Goal: Transaction & Acquisition: Download file/media

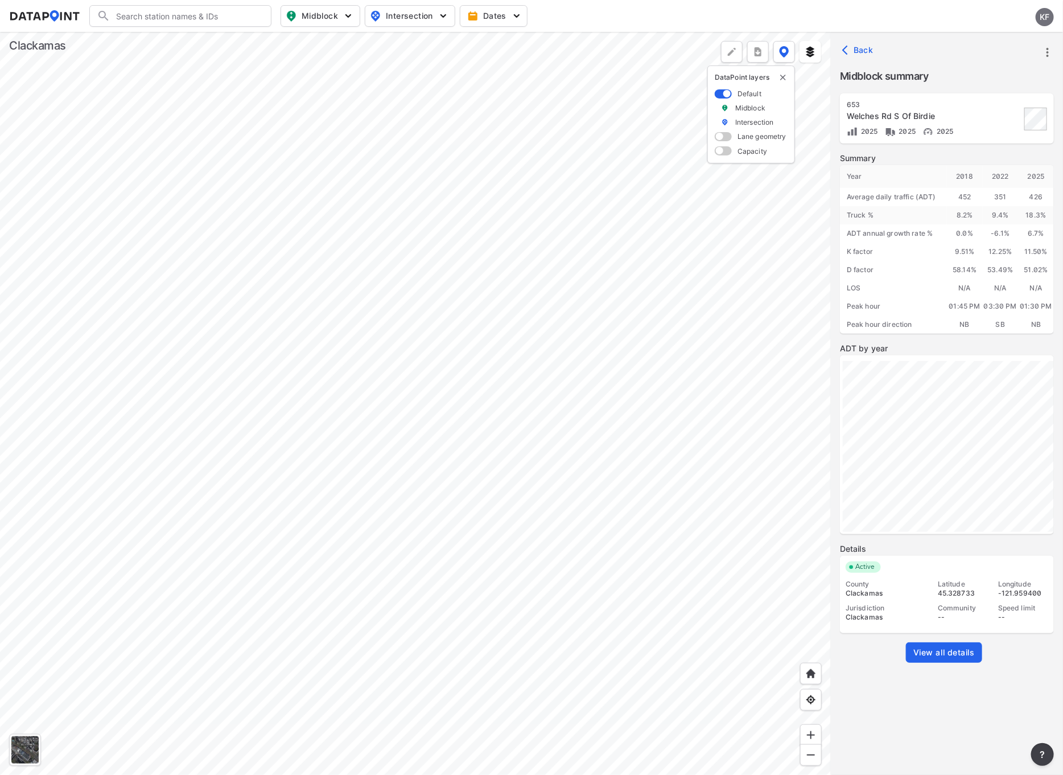
click at [675, 393] on div at bounding box center [415, 403] width 831 height 743
click at [529, 495] on div at bounding box center [415, 403] width 831 height 743
click at [118, 319] on div at bounding box center [415, 403] width 831 height 743
click at [297, 153] on div at bounding box center [415, 403] width 831 height 743
click at [585, 260] on div at bounding box center [415, 403] width 831 height 743
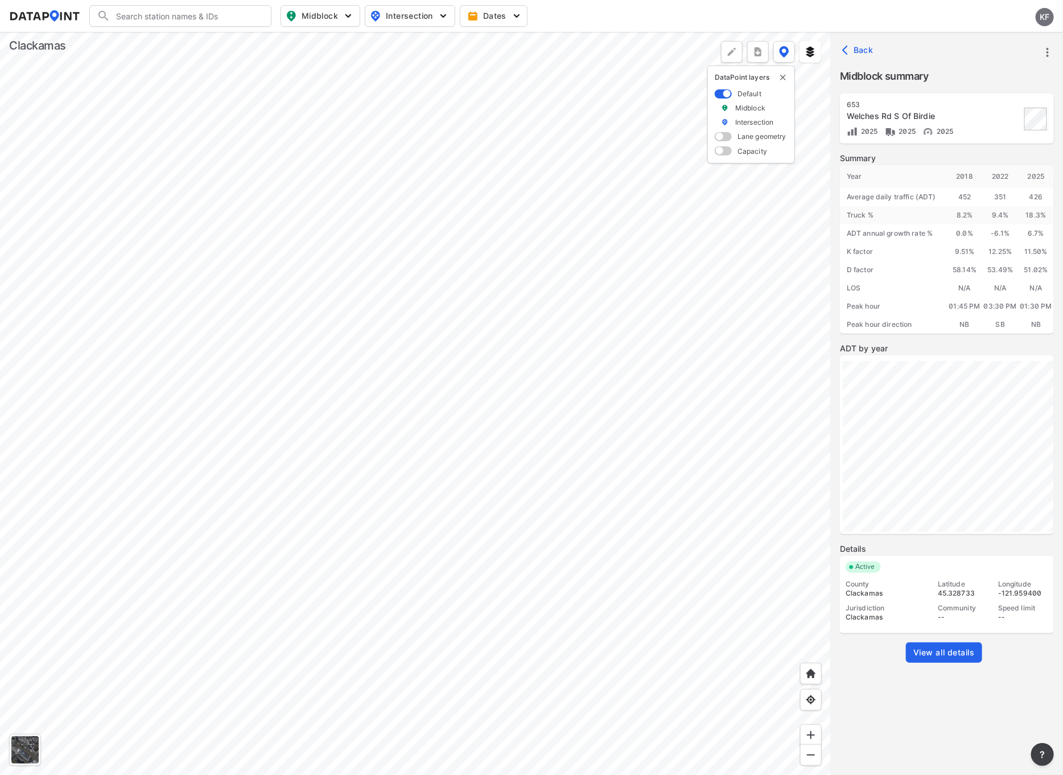
click at [478, 220] on div at bounding box center [415, 403] width 831 height 743
click at [226, 537] on div at bounding box center [415, 403] width 831 height 743
click at [916, 651] on span "View all details" at bounding box center [944, 652] width 61 height 11
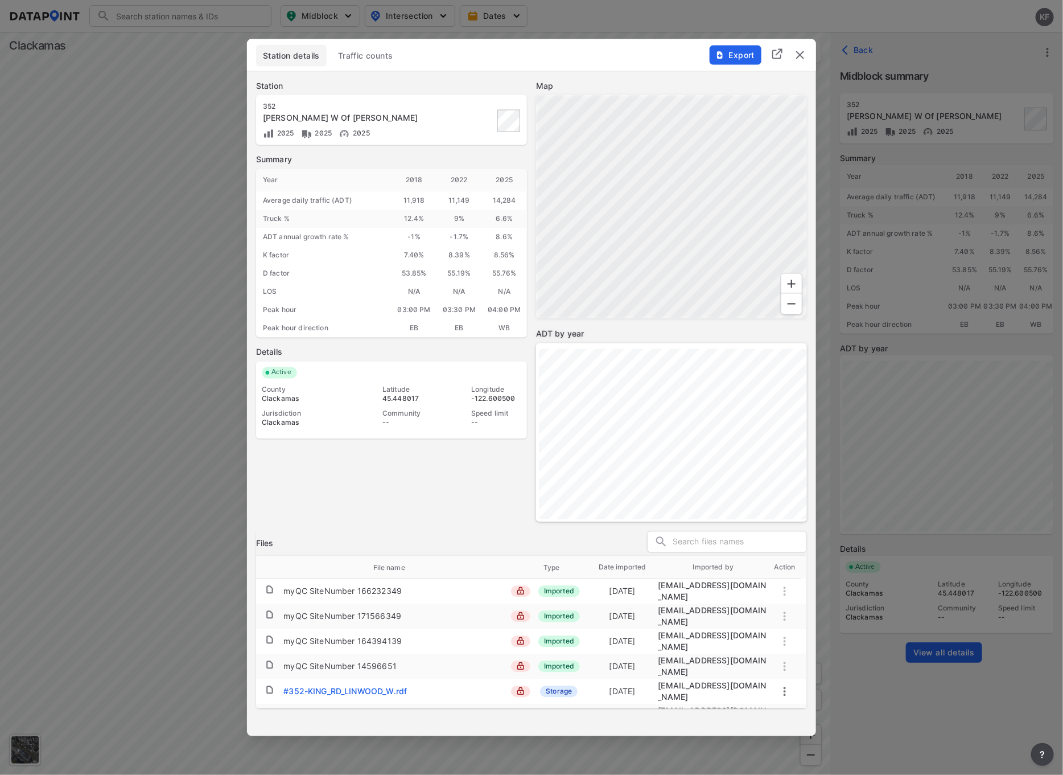
click at [723, 55] on img "button" at bounding box center [719, 54] width 9 height 9
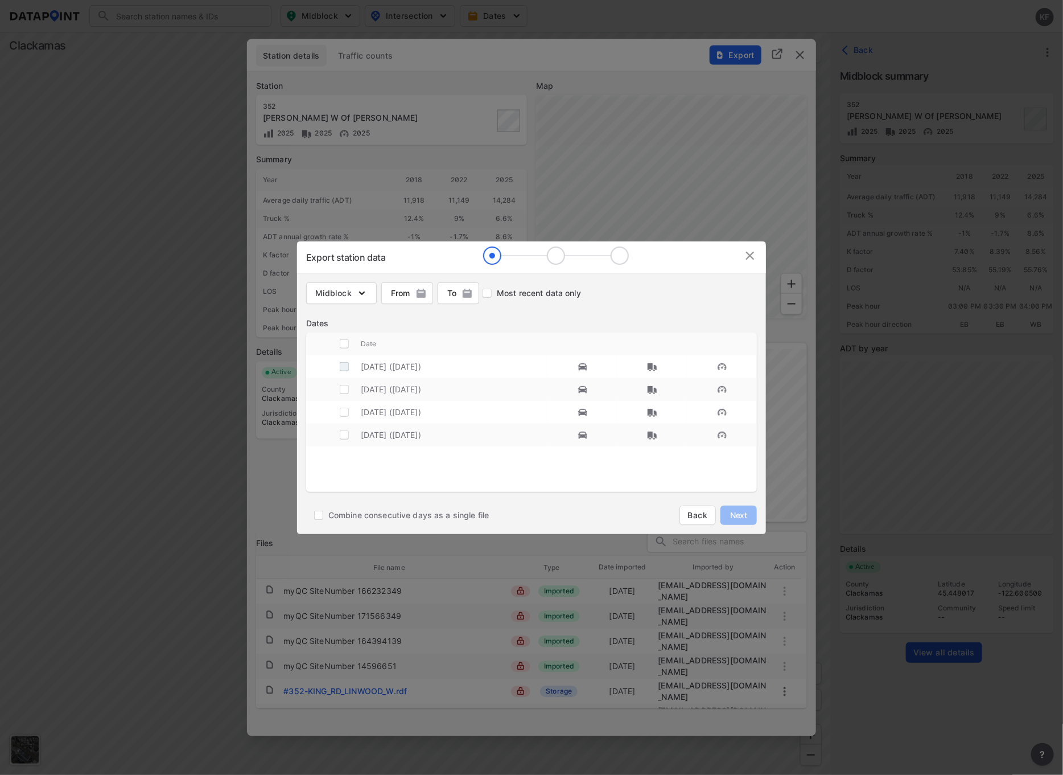
click at [346, 366] on input "decorative checkbox" at bounding box center [345, 367] width 22 height 22
checkbox input "true"
click at [742, 512] on span "Next" at bounding box center [738, 514] width 23 height 11
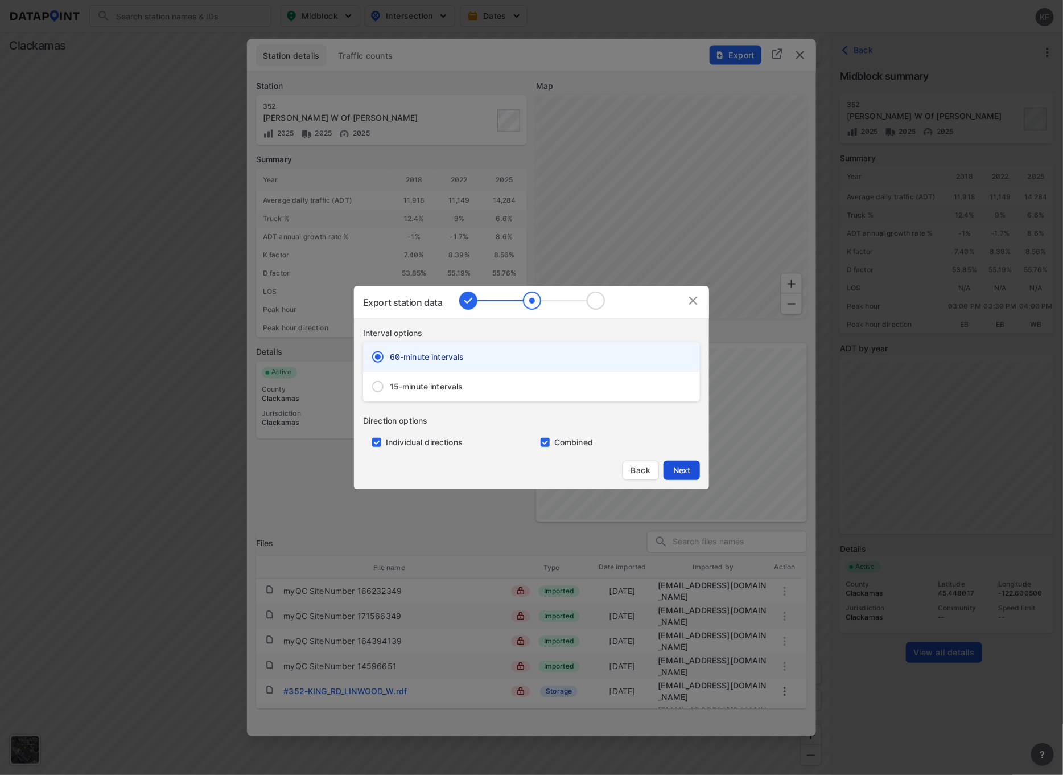
click at [673, 469] on span "Next" at bounding box center [682, 469] width 23 height 11
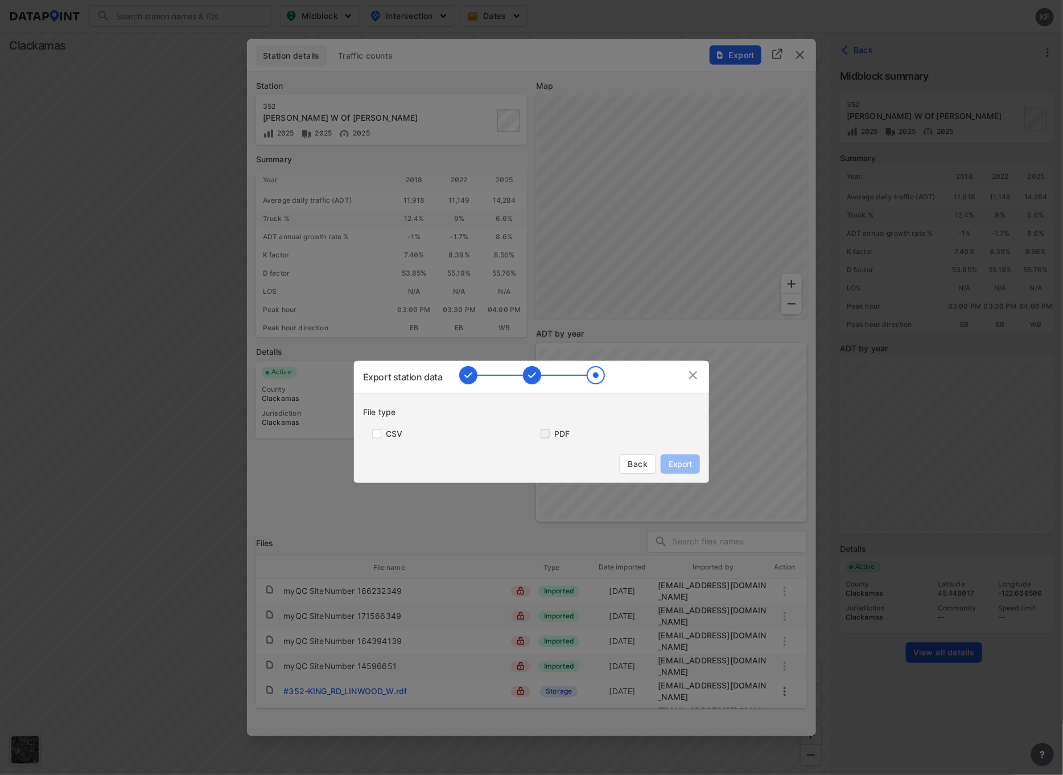
click at [547, 430] on input "primary checkbox" at bounding box center [543, 433] width 23 height 9
checkbox input "true"
click at [671, 457] on button "Export" at bounding box center [680, 463] width 39 height 19
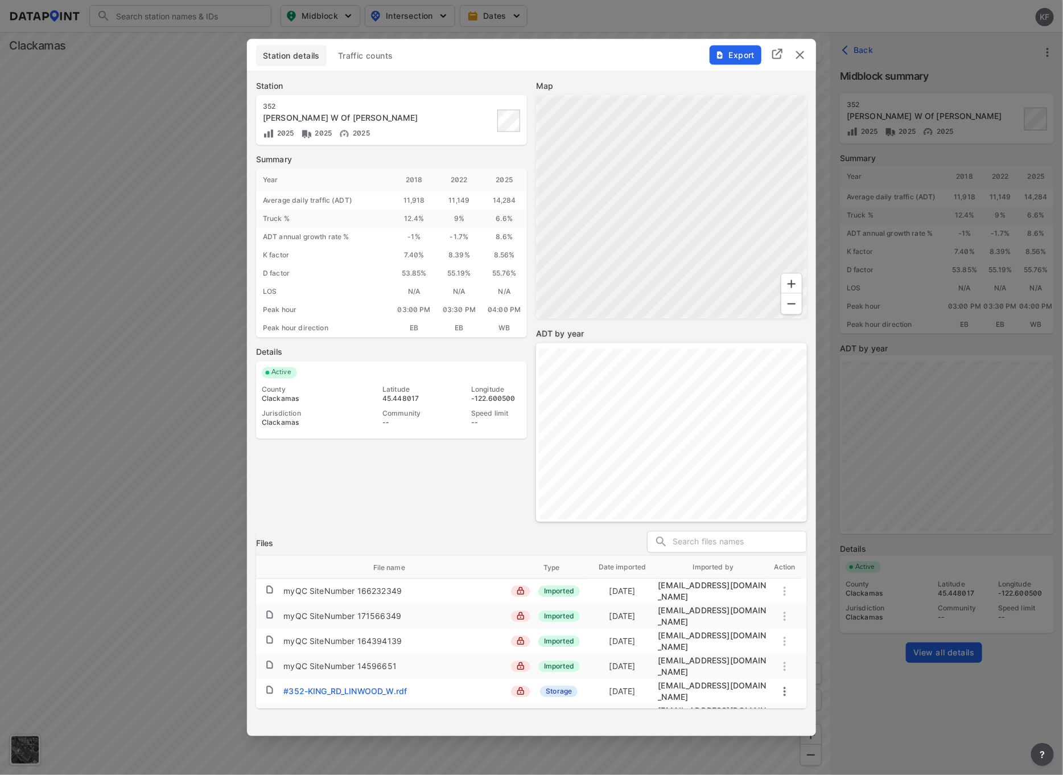
click at [800, 55] on img "delete" at bounding box center [800, 55] width 14 height 14
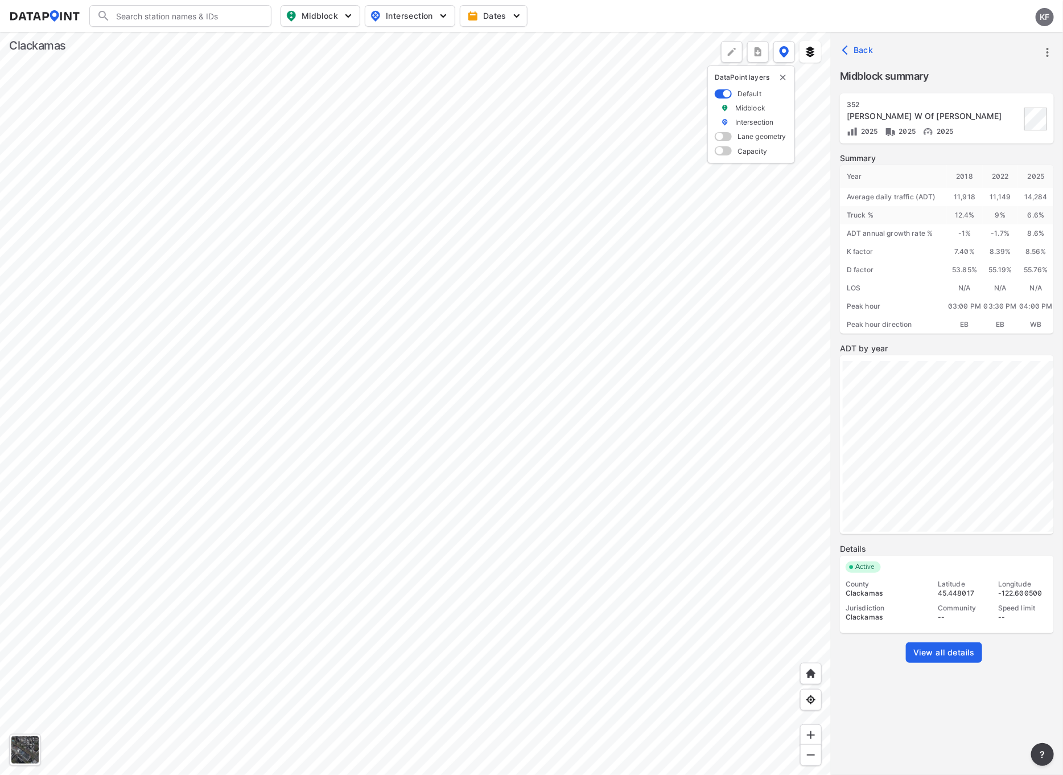
click at [148, 468] on div at bounding box center [415, 403] width 831 height 743
click at [337, 371] on div at bounding box center [415, 403] width 831 height 743
click at [222, 643] on div at bounding box center [415, 403] width 831 height 743
click at [640, 512] on div at bounding box center [415, 403] width 831 height 743
click at [493, 466] on div at bounding box center [415, 403] width 831 height 743
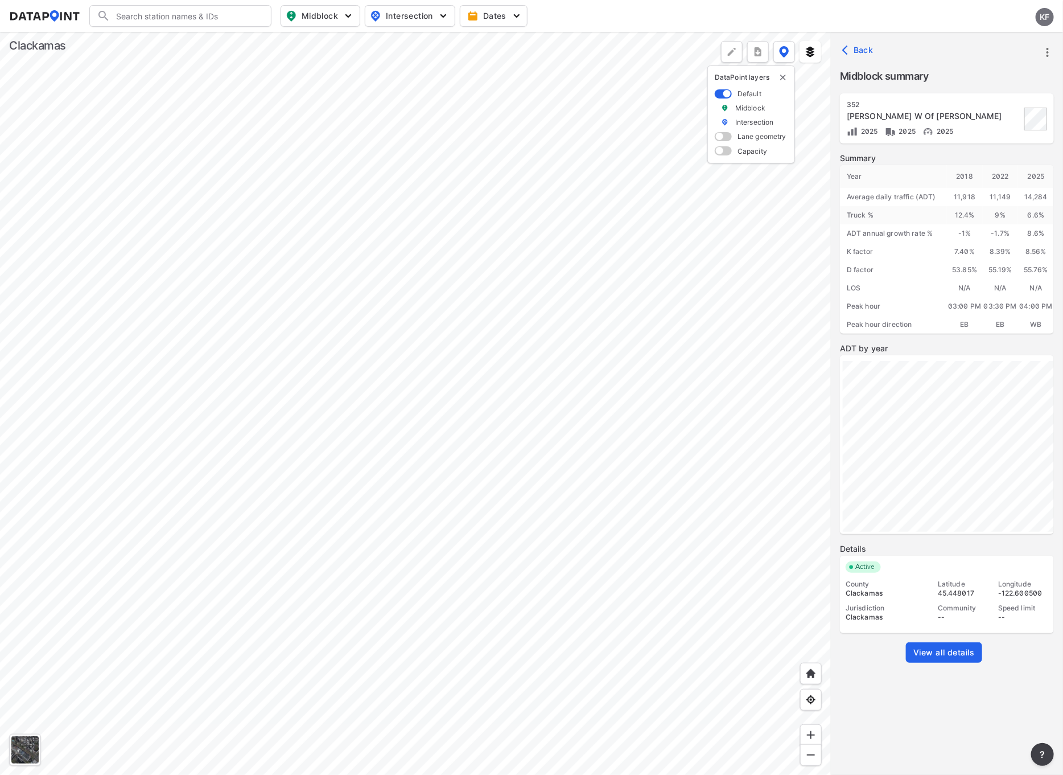
click at [463, 303] on div at bounding box center [415, 403] width 831 height 743
click at [949, 652] on span "View all details" at bounding box center [944, 652] width 61 height 11
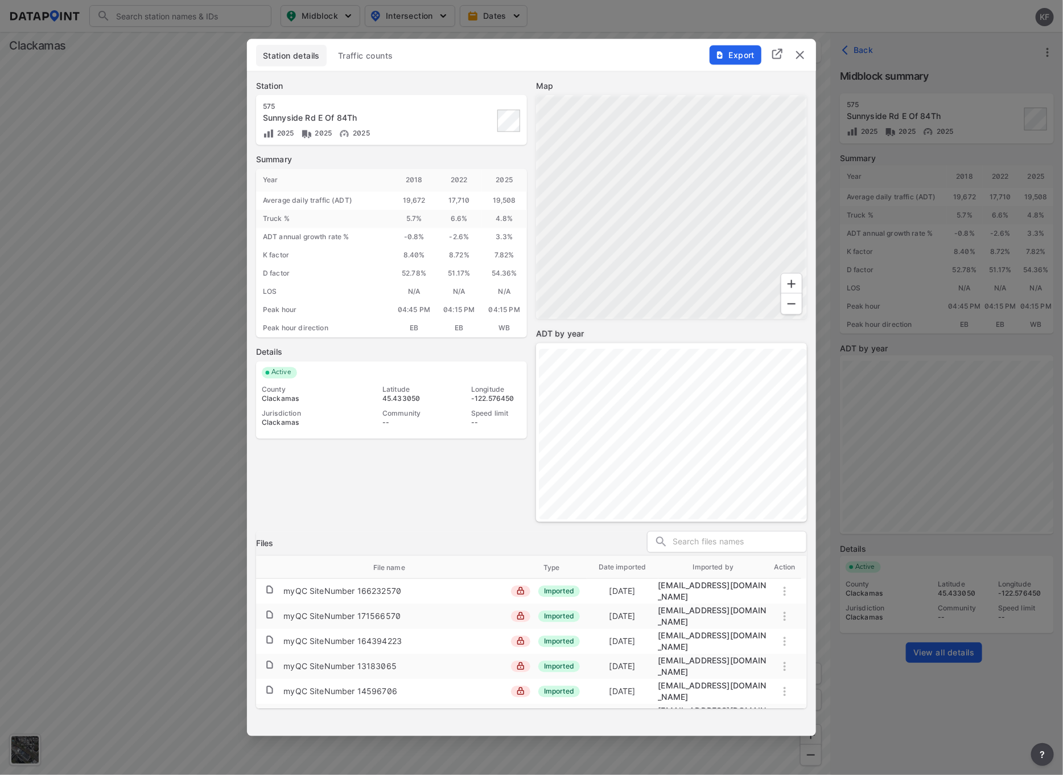
click at [740, 47] on button "Export" at bounding box center [736, 54] width 52 height 19
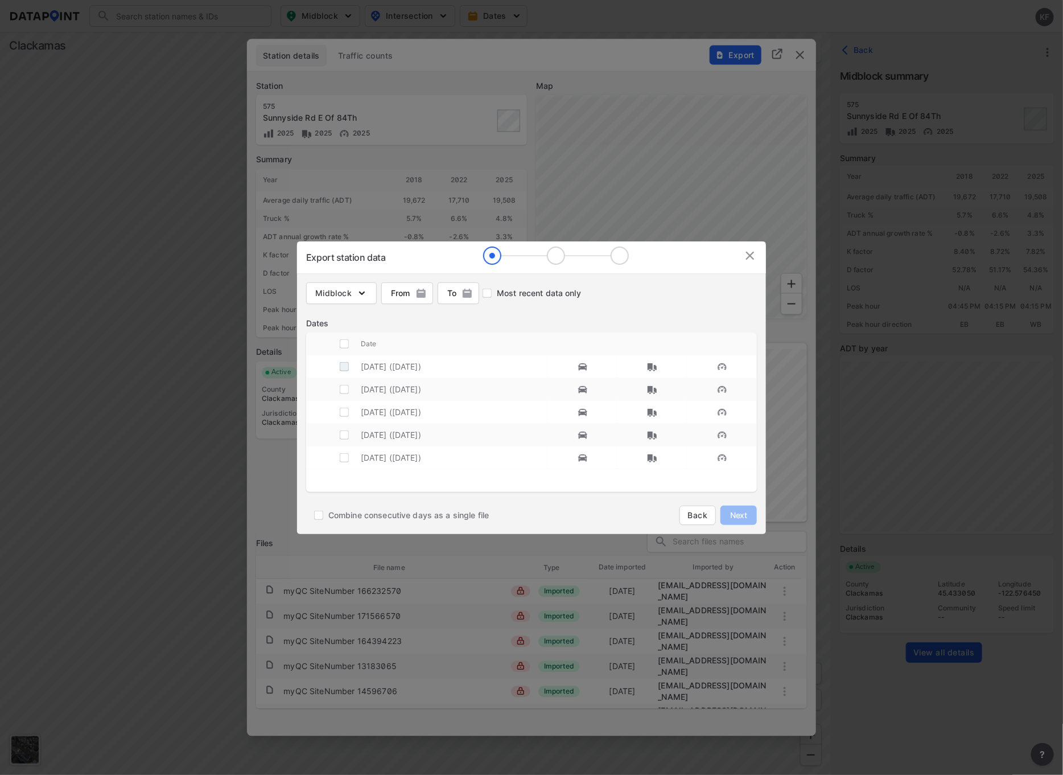
click at [348, 367] on input "decorative checkbox" at bounding box center [345, 367] width 22 height 22
checkbox input "true"
click at [743, 514] on span "Next" at bounding box center [738, 514] width 23 height 11
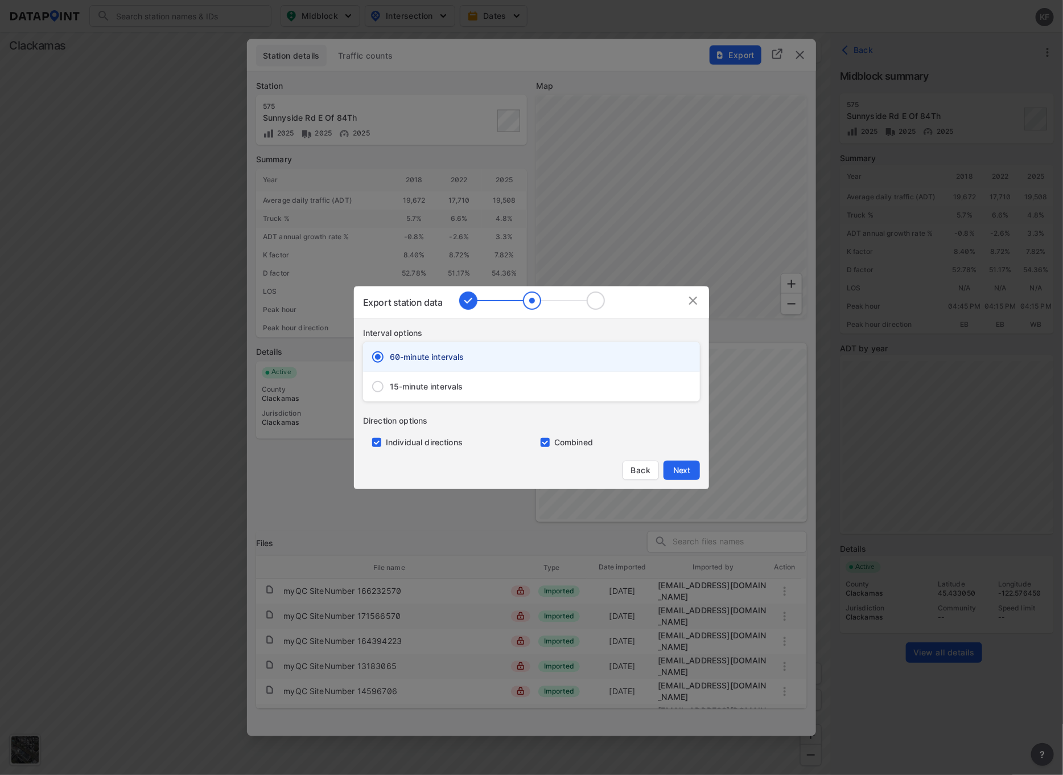
click at [702, 468] on div "Export station data Interval options 60-minute intervals 15-minute intervals Di…" at bounding box center [531, 387] width 355 height 203
click at [693, 468] on button "Next" at bounding box center [682, 469] width 36 height 19
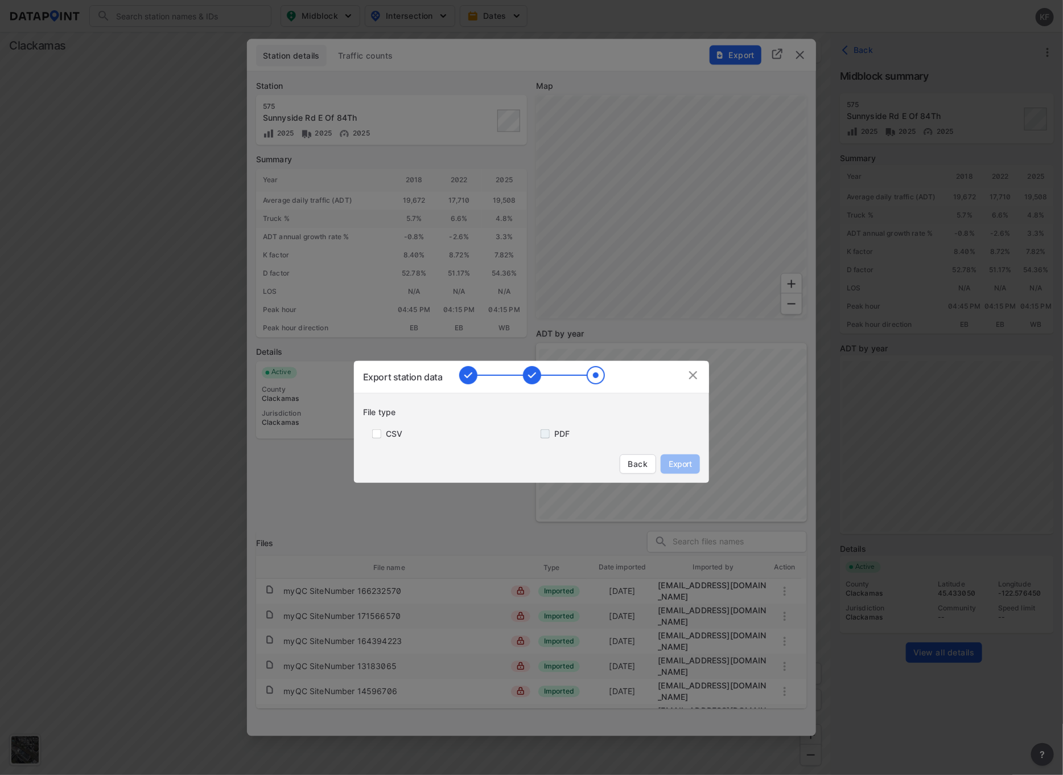
click at [550, 437] on input "primary checkbox" at bounding box center [543, 433] width 23 height 9
checkbox input "true"
click at [677, 460] on span "Export" at bounding box center [681, 463] width 26 height 11
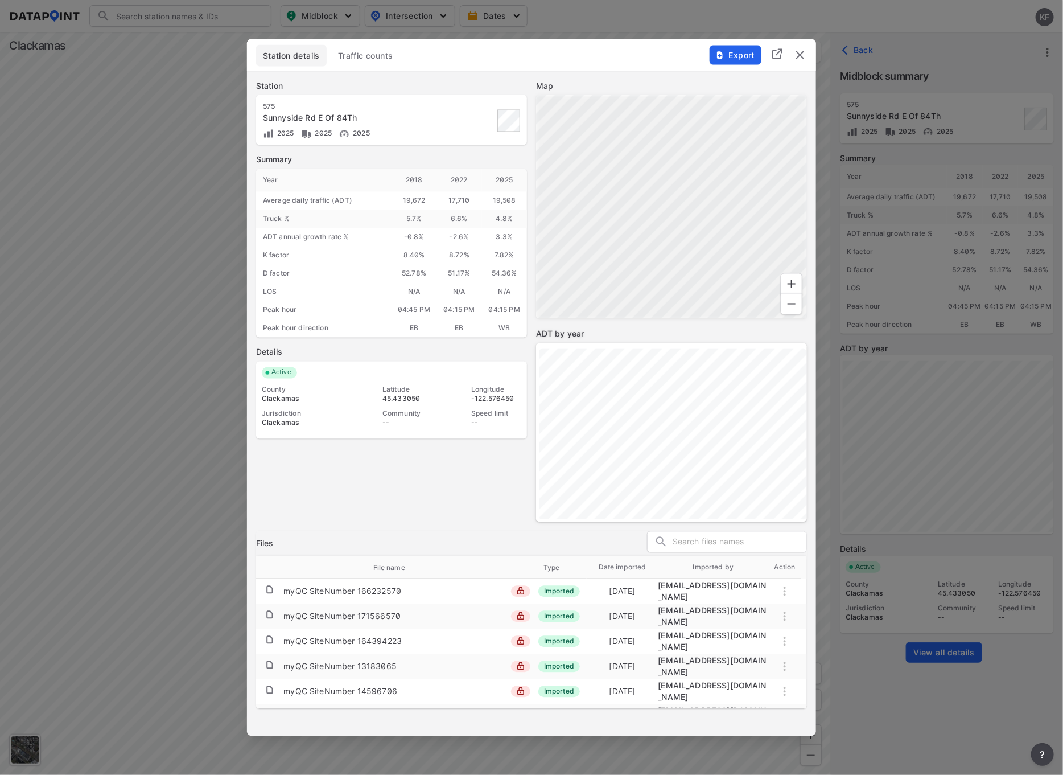
drag, startPoint x: 800, startPoint y: 56, endPoint x: 775, endPoint y: 55, distance: 25.1
click at [800, 56] on img "delete" at bounding box center [800, 55] width 14 height 14
